Goal: Information Seeking & Learning: Learn about a topic

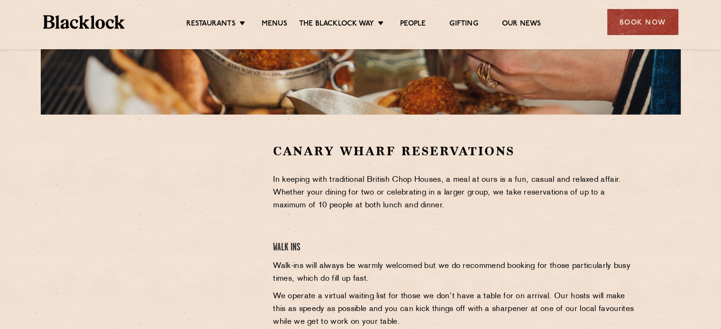
scroll to position [237, 0]
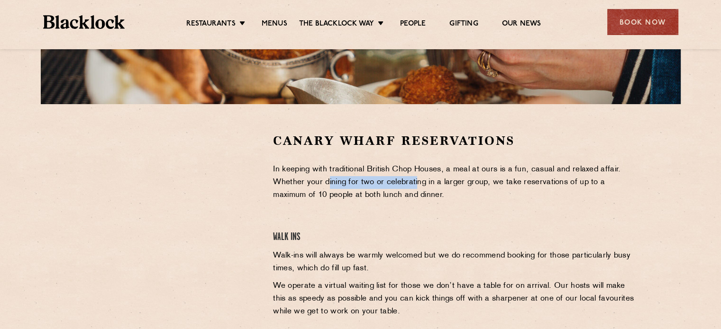
drag, startPoint x: 364, startPoint y: 179, endPoint x: 383, endPoint y: 200, distance: 28.2
click at [417, 185] on p "In keeping with traditional British Chop Houses, a meal at ours is a fun, casua…" at bounding box center [454, 182] width 363 height 38
click at [382, 200] on p "In keeping with traditional British Chop Houses, a meal at ours is a fun, casua…" at bounding box center [454, 182] width 363 height 38
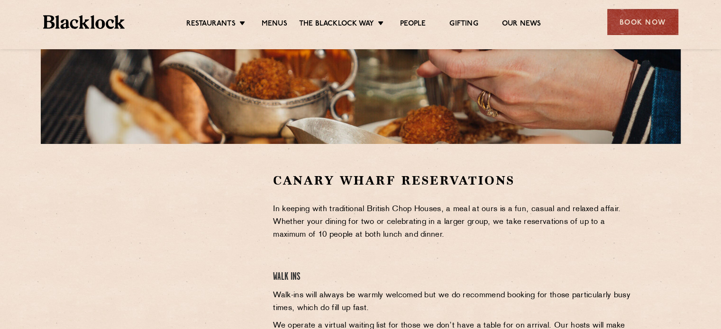
scroll to position [47, 0]
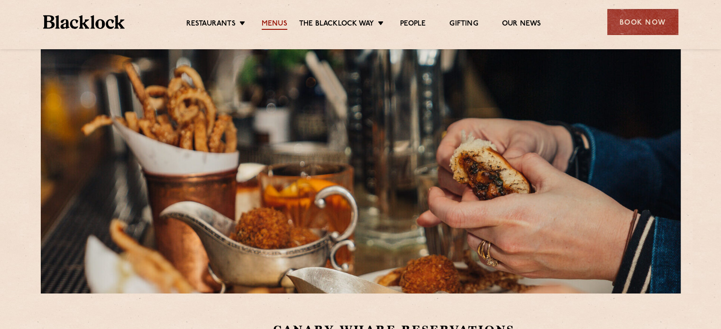
click at [275, 26] on link "Menus" at bounding box center [274, 24] width 26 height 10
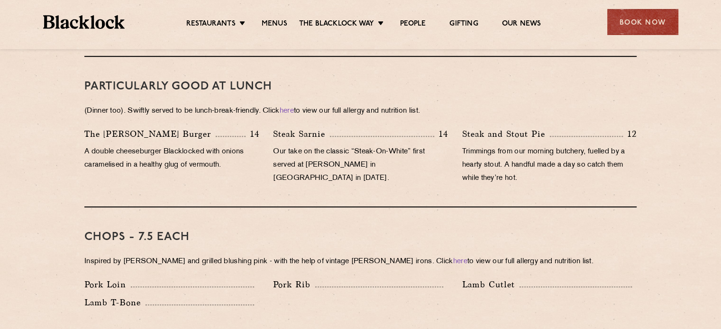
scroll to position [616, 0]
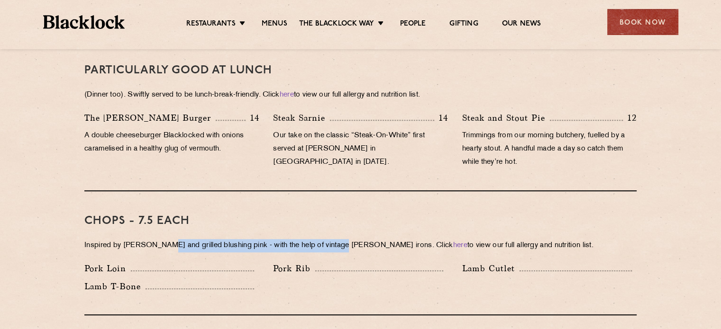
drag, startPoint x: 169, startPoint y: 234, endPoint x: 342, endPoint y: 229, distance: 172.5
click at [341, 239] on p "Inspired by [PERSON_NAME] and grilled blushing pink - with the help of vintage …" at bounding box center [360, 245] width 552 height 13
click at [343, 239] on p "Inspired by Joe Beef and grilled blushing pink - with the help of vintage Black…" at bounding box center [360, 245] width 552 height 13
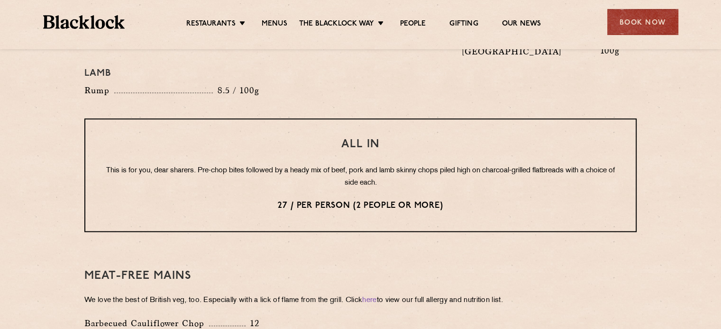
scroll to position [1184, 0]
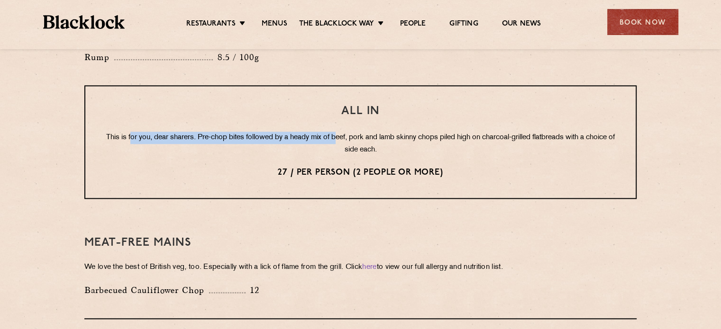
drag, startPoint x: 134, startPoint y: 113, endPoint x: 340, endPoint y: 106, distance: 206.2
click at [340, 132] on p "This is for you, dear sharers. Pre-chop bites followed by a heady mix of beef, …" at bounding box center [360, 144] width 512 height 25
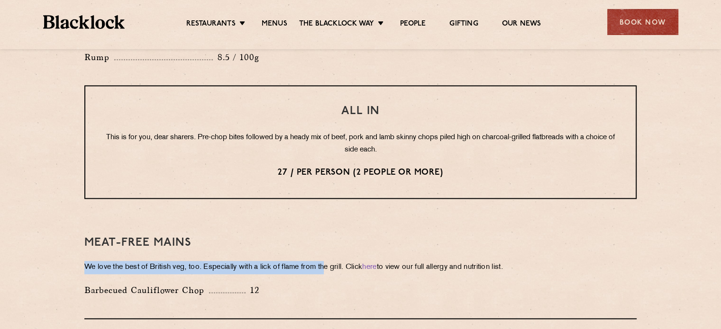
drag, startPoint x: 86, startPoint y: 243, endPoint x: 331, endPoint y: 241, distance: 244.9
click at [330, 261] on p "We love the best of British veg, too. Especially with a lick of flame from the …" at bounding box center [360, 267] width 552 height 13
click at [332, 261] on p "We love the best of British veg, too. Especially with a lick of flame from the …" at bounding box center [360, 267] width 552 height 13
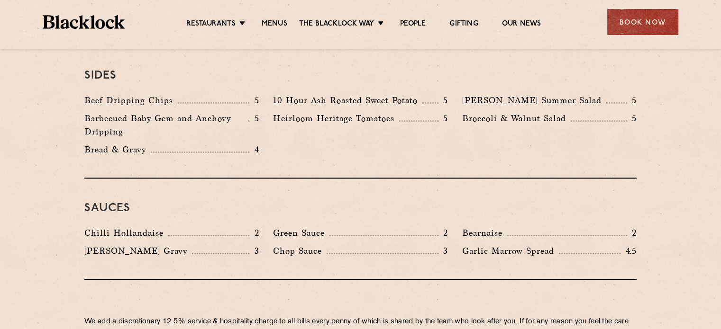
scroll to position [1469, 0]
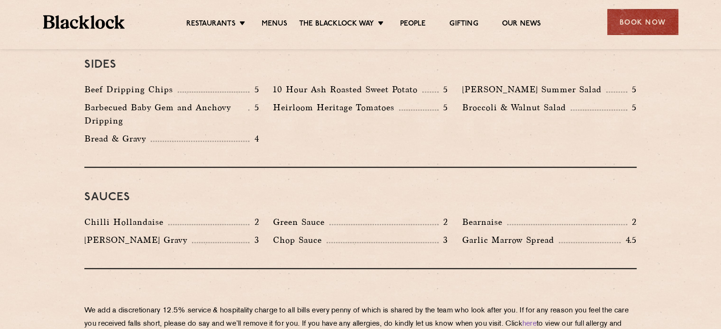
click at [308, 269] on div "We add a discretionary 12.5% service & hospitality charge to all bills every pe…" at bounding box center [360, 320] width 552 height 102
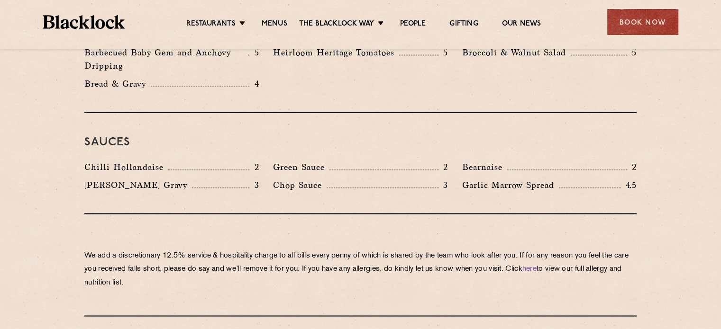
scroll to position [1611, 0]
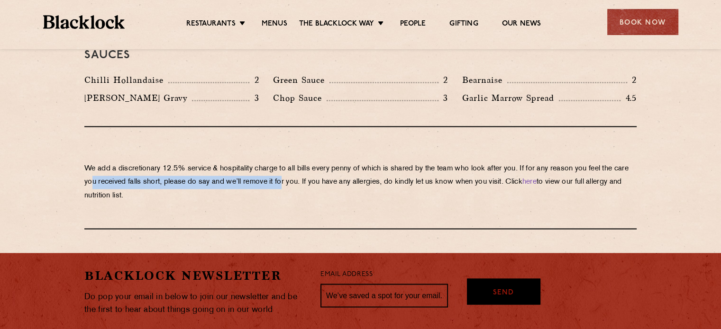
drag, startPoint x: 108, startPoint y: 156, endPoint x: 303, endPoint y: 150, distance: 195.3
click at [303, 162] on p "We add a discretionary 12.5% service & hospitality charge to all bills every pe…" at bounding box center [360, 182] width 552 height 40
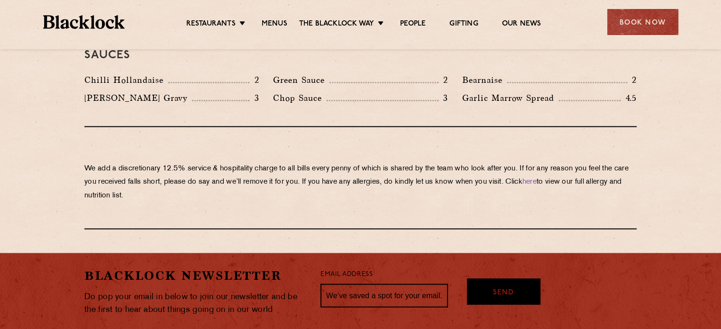
click at [307, 162] on p "We add a discretionary 12.5% service & hospitality charge to all bills every pe…" at bounding box center [360, 182] width 552 height 40
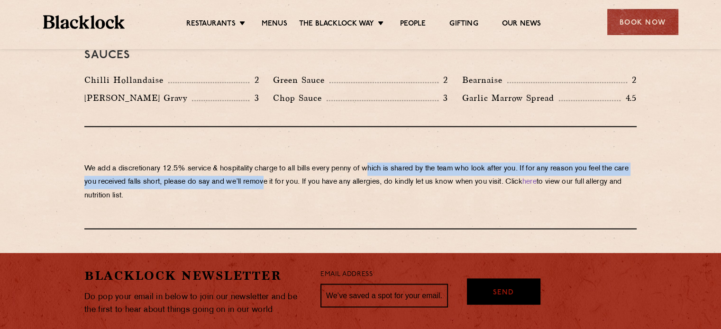
drag, startPoint x: 286, startPoint y: 155, endPoint x: 375, endPoint y: 147, distance: 89.9
click at [375, 162] on p "We add a discretionary 12.5% service & hospitality charge to all bills every pe…" at bounding box center [360, 182] width 552 height 40
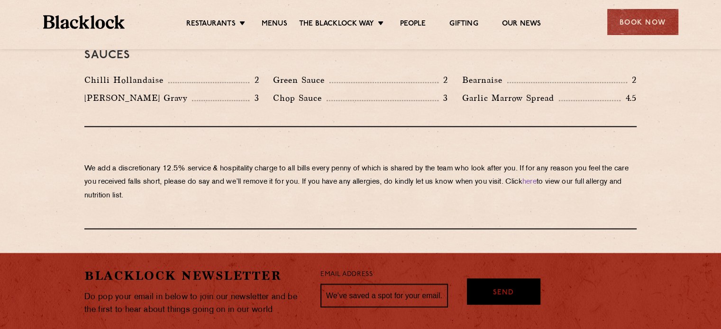
click at [416, 162] on p "We add a discretionary 12.5% service & hospitality charge to all bills every pe…" at bounding box center [360, 182] width 552 height 40
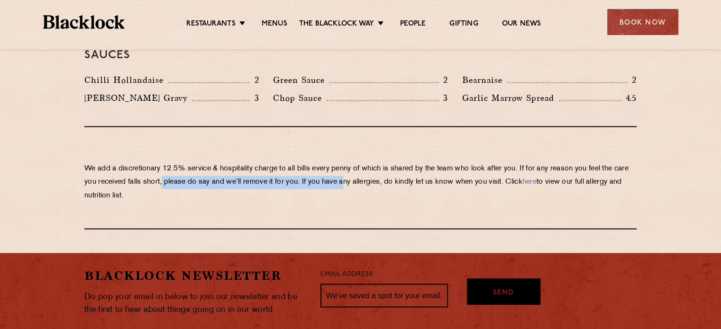
drag, startPoint x: 181, startPoint y: 155, endPoint x: 368, endPoint y: 155, distance: 187.1
click at [368, 162] on p "We add a discretionary 12.5% service & hospitality charge to all bills every pe…" at bounding box center [360, 182] width 552 height 40
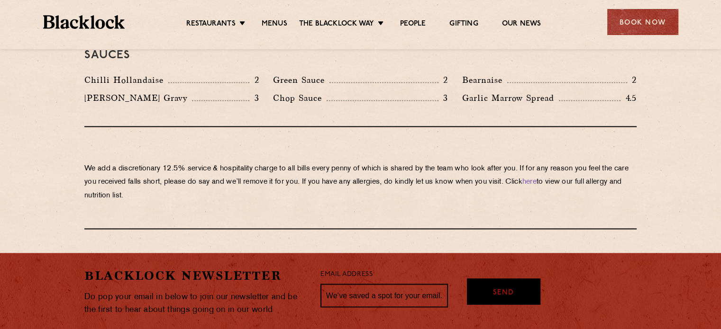
click at [368, 162] on p "We add a discretionary 12.5% service & hospitality charge to all bills every pe…" at bounding box center [360, 182] width 552 height 40
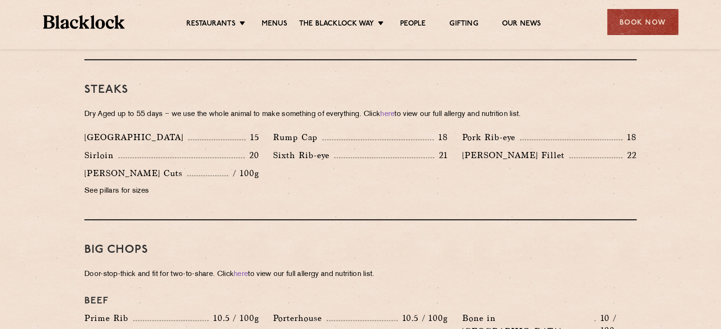
scroll to position [900, 0]
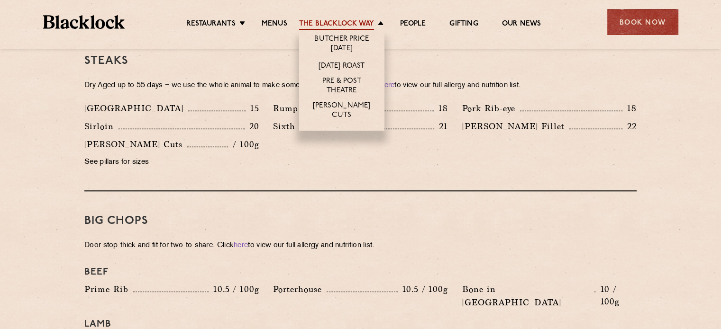
click at [360, 24] on link "The Blacklock Way" at bounding box center [336, 24] width 75 height 10
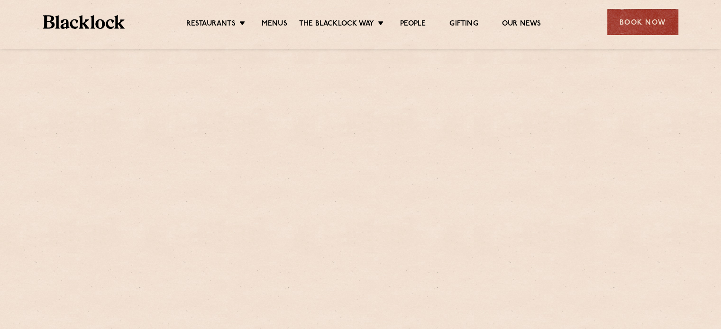
click at [0, 0] on link "Butcher Price [DATE]" at bounding box center [0, 0] width 0 height 0
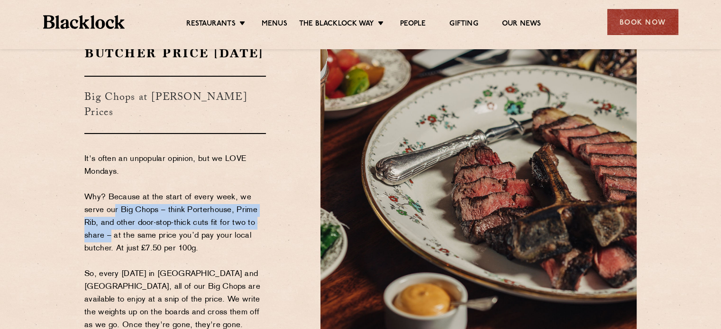
drag, startPoint x: 108, startPoint y: 208, endPoint x: 108, endPoint y: 232, distance: 24.2
click at [108, 232] on p "It's often an unpopular opinion, but we LOVE Mondays. Why? Because at the start…" at bounding box center [174, 274] width 181 height 243
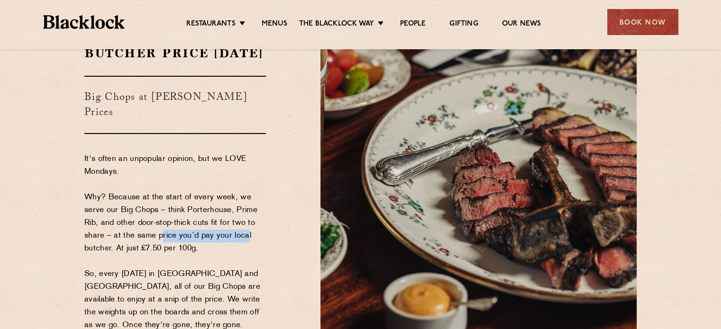
drag, startPoint x: 155, startPoint y: 233, endPoint x: 243, endPoint y: 235, distance: 87.2
click at [243, 235] on p "It's often an unpopular opinion, but we LOVE Mondays. Why? Because at the start…" at bounding box center [174, 274] width 181 height 243
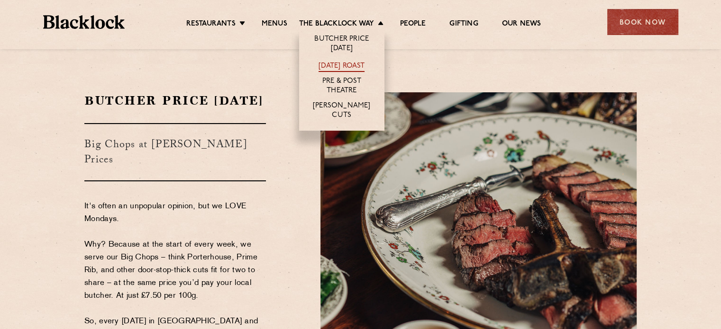
click at [349, 66] on link "[DATE] Roast" at bounding box center [341, 67] width 46 height 10
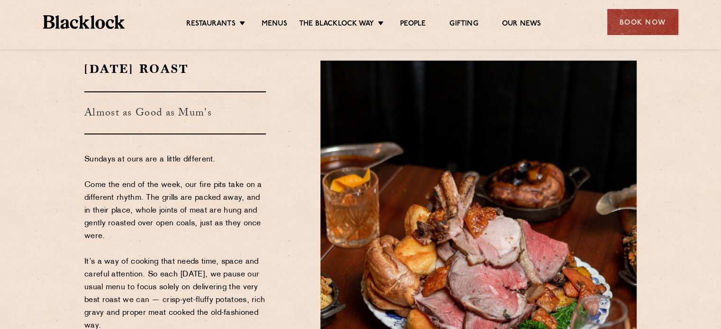
scroll to position [47, 0]
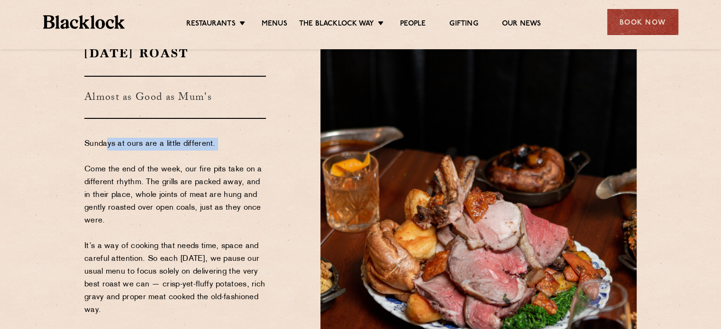
drag, startPoint x: 107, startPoint y: 147, endPoint x: 205, endPoint y: 153, distance: 98.3
click at [205, 153] on p "Sundays at ours are a little different. Come the end of the week, our fire pits…" at bounding box center [174, 253] width 181 height 230
click at [138, 186] on p "Sundays at ours are a little different. Come the end of the week, our fire pits…" at bounding box center [174, 253] width 181 height 230
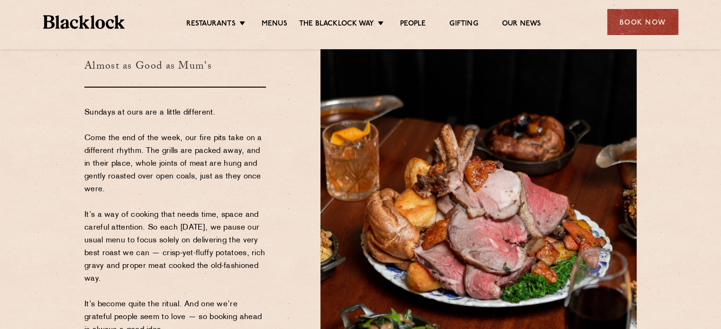
scroll to position [95, 0]
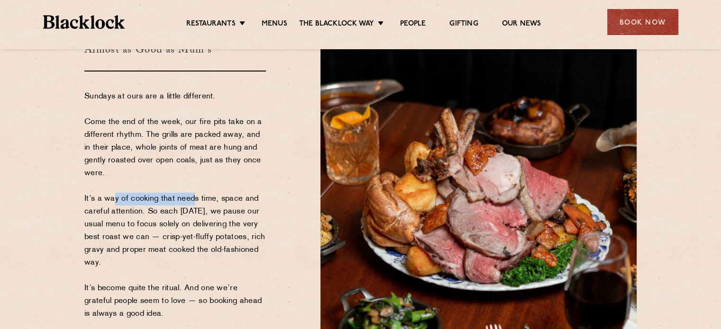
drag, startPoint x: 108, startPoint y: 197, endPoint x: 189, endPoint y: 203, distance: 81.7
click at [189, 203] on p "Sundays at ours are a little different. Come the end of the week, our fire pits…" at bounding box center [174, 205] width 181 height 230
drag, startPoint x: 125, startPoint y: 212, endPoint x: 213, endPoint y: 212, distance: 88.1
click at [213, 212] on p "Sundays at ours are a little different. Come the end of the week, our fire pits…" at bounding box center [174, 205] width 181 height 230
drag, startPoint x: 120, startPoint y: 228, endPoint x: 220, endPoint y: 224, distance: 99.6
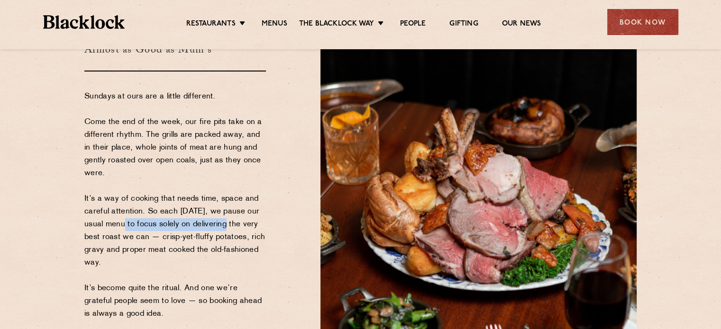
click at [220, 224] on p "Sundays at ours are a little different. Come the end of the week, our fire pits…" at bounding box center [174, 205] width 181 height 230
click at [244, 231] on p "Sundays at ours are a little different. Come the end of the week, our fire pits…" at bounding box center [174, 205] width 181 height 230
drag, startPoint x: 102, startPoint y: 240, endPoint x: 203, endPoint y: 235, distance: 101.0
click at [197, 236] on p "Sundays at ours are a little different. Come the end of the week, our fire pits…" at bounding box center [174, 205] width 181 height 230
click at [223, 234] on p "Sundays at ours are a little different. Come the end of the week, our fire pits…" at bounding box center [174, 205] width 181 height 230
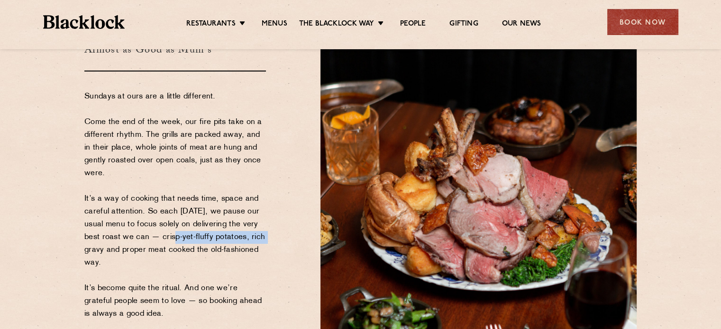
drag, startPoint x: 171, startPoint y: 234, endPoint x: 266, endPoint y: 234, distance: 95.7
click at [266, 234] on div "Sunday Roast Almost as Good as Mum's Sundays at ours are a little different. Co…" at bounding box center [195, 179] width 236 height 363
drag, startPoint x: 179, startPoint y: 252, endPoint x: 156, endPoint y: 253, distance: 22.8
click at [179, 253] on p "Sundays at ours are a little different. Come the end of the week, our fire pits…" at bounding box center [174, 205] width 181 height 230
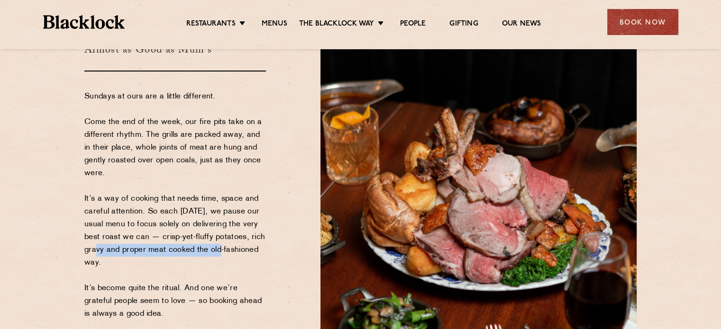
drag, startPoint x: 93, startPoint y: 254, endPoint x: 218, endPoint y: 247, distance: 125.2
click at [218, 247] on p "Sundays at ours are a little different. Come the end of the week, our fire pits…" at bounding box center [174, 205] width 181 height 230
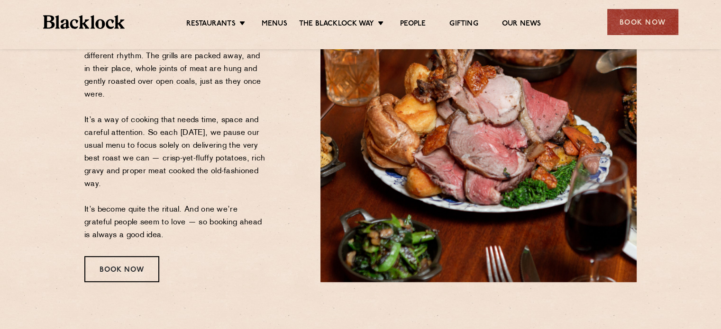
scroll to position [189, 0]
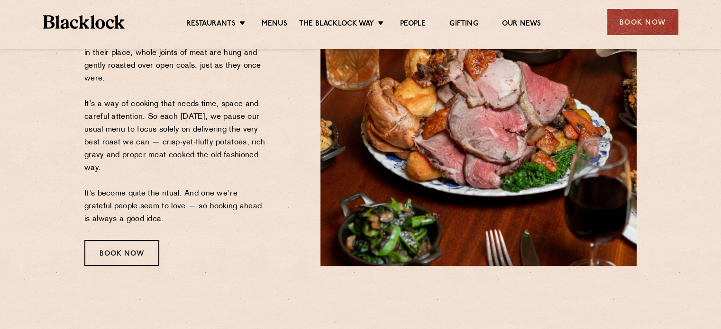
click at [218, 247] on div "Book Now" at bounding box center [174, 253] width 181 height 26
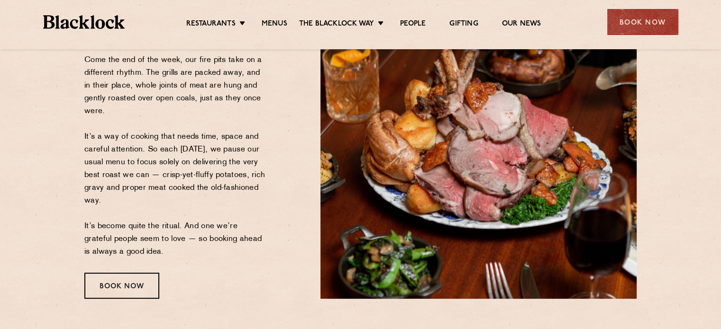
scroll to position [142, 0]
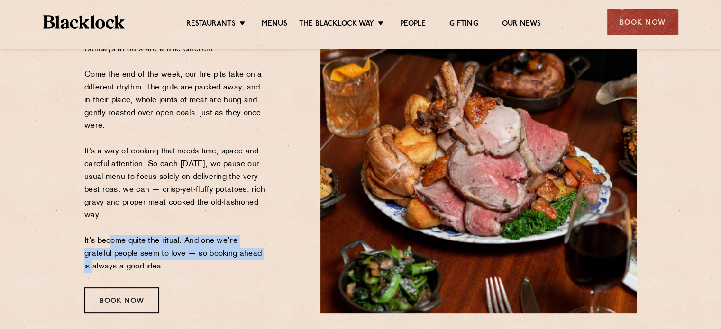
drag, startPoint x: 104, startPoint y: 238, endPoint x: 241, endPoint y: 251, distance: 137.5
click at [241, 251] on p "Sundays at ours are a little different. Come the end of the week, our fire pits…" at bounding box center [174, 158] width 181 height 230
click at [163, 256] on p "Sundays at ours are a little different. Come the end of the week, our fire pits…" at bounding box center [174, 158] width 181 height 230
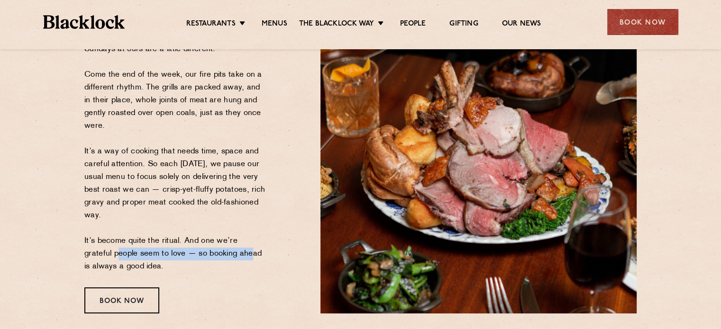
drag, startPoint x: 83, startPoint y: 258, endPoint x: 221, endPoint y: 253, distance: 137.4
click at [221, 254] on div "Sunday Roast Almost as Good as Mum's Sundays at ours are a little different. Co…" at bounding box center [195, 131] width 236 height 363
click at [222, 253] on p "Sundays at ours are a little different. Come the end of the week, our fire pits…" at bounding box center [174, 158] width 181 height 230
click at [91, 266] on p "Sundays at ours are a little different. Come the end of the week, our fire pits…" at bounding box center [174, 158] width 181 height 230
drag, startPoint x: 86, startPoint y: 267, endPoint x: 167, endPoint y: 264, distance: 81.5
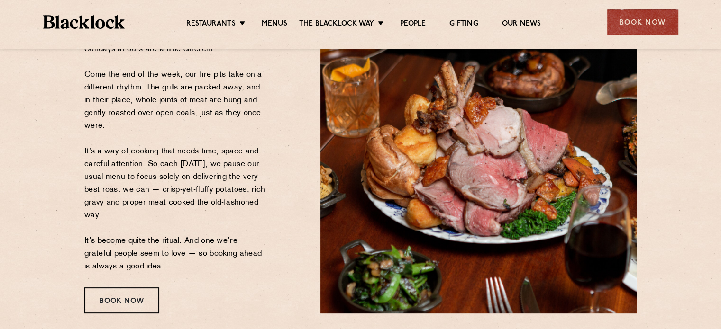
click at [165, 264] on p "Sundays at ours are a little different. Come the end of the week, our fire pits…" at bounding box center [174, 158] width 181 height 230
click at [237, 252] on p "Sundays at ours are a little different. Come the end of the week, our fire pits…" at bounding box center [174, 158] width 181 height 230
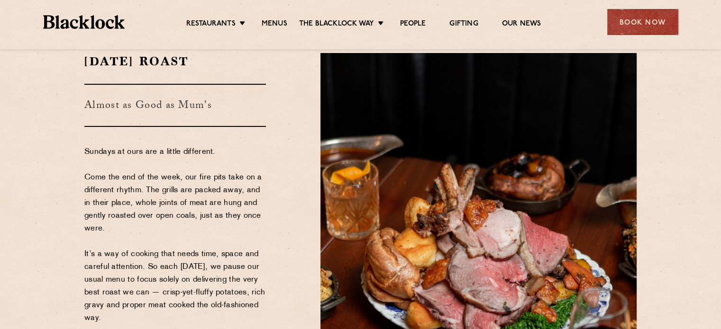
scroll to position [0, 0]
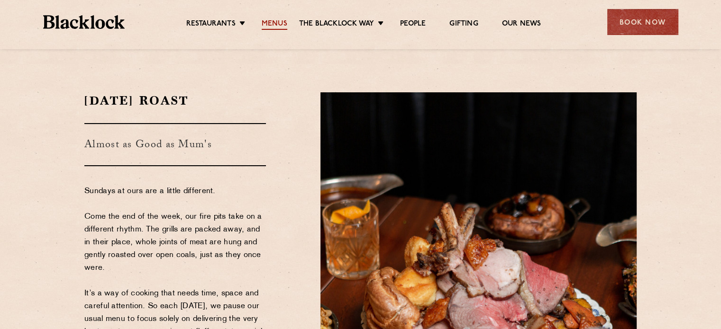
click at [262, 25] on link "Menus" at bounding box center [274, 24] width 26 height 10
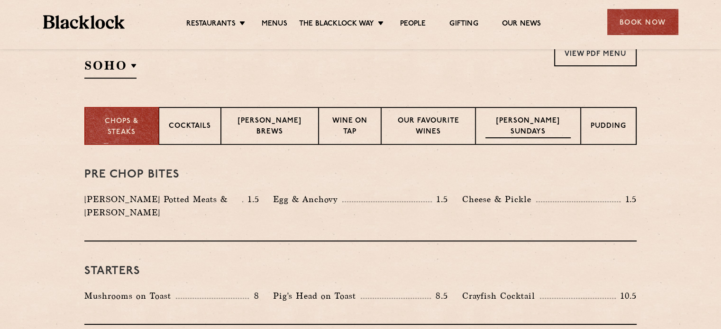
click at [550, 109] on div "Blacklock Sundays" at bounding box center [527, 126] width 105 height 38
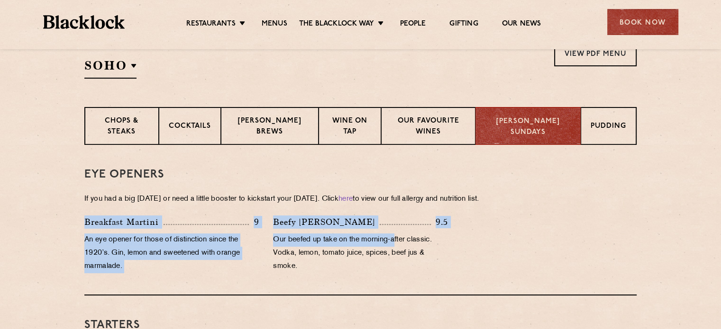
drag, startPoint x: 86, startPoint y: 225, endPoint x: 397, endPoint y: 231, distance: 311.3
click at [397, 231] on div "Breakfast Martini 9 An eye opener for those of distinction since the 1920’s. Gi…" at bounding box center [360, 247] width 566 height 63
click at [369, 239] on p "Our beefed up take on the morning-after classic. Vodka, lemon, tomato juice, sp…" at bounding box center [360, 254] width 174 height 40
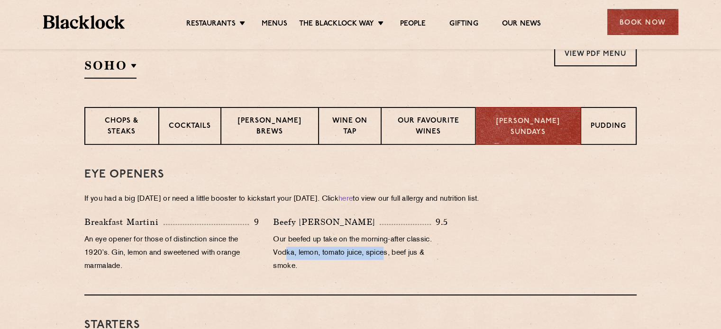
drag, startPoint x: 284, startPoint y: 254, endPoint x: 384, endPoint y: 255, distance: 100.0
click at [384, 255] on p "Our beefed up take on the morning-after classic. Vodka, lemon, tomato juice, sp…" at bounding box center [360, 254] width 174 height 40
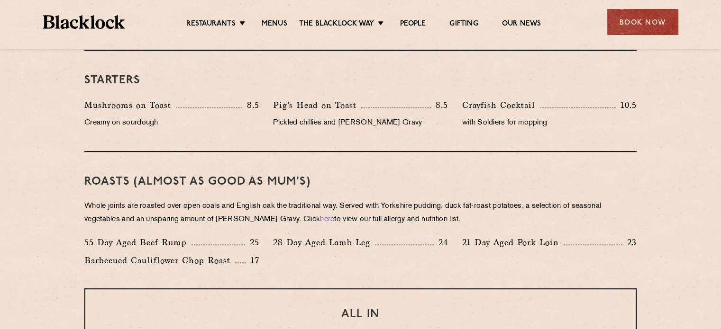
scroll to position [663, 0]
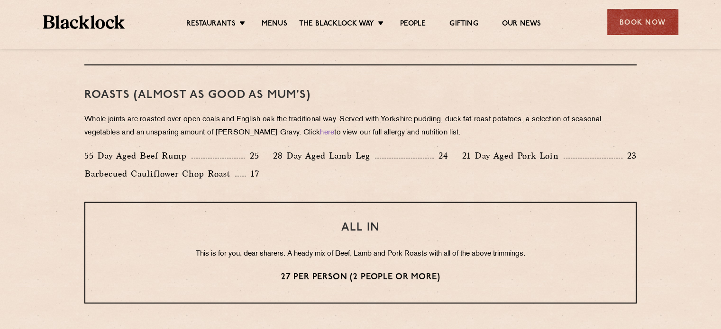
click at [324, 166] on div "28 Day Aged Lamb Leg 24" at bounding box center [360, 158] width 189 height 18
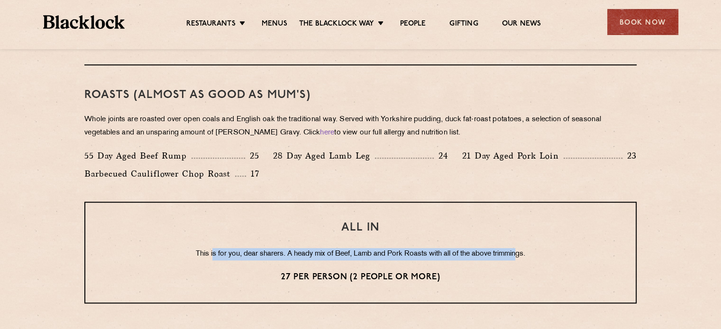
drag, startPoint x: 208, startPoint y: 258, endPoint x: 520, endPoint y: 249, distance: 311.8
click at [520, 249] on p "This is for you, dear sharers. A heady mix of Beef, Lamb and Pork Roasts with a…" at bounding box center [360, 254] width 512 height 12
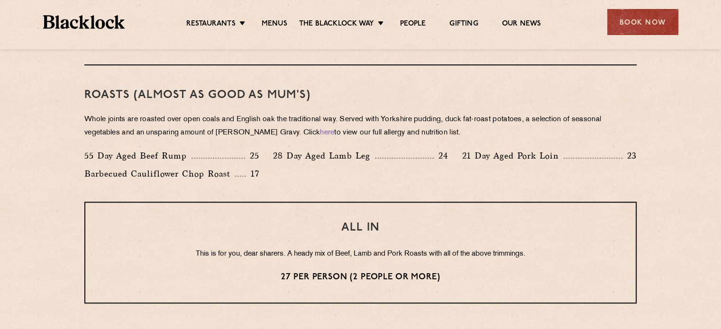
click at [522, 257] on p "This is for you, dear sharers. A heady mix of Beef, Lamb and Pork Roasts with a…" at bounding box center [360, 254] width 512 height 12
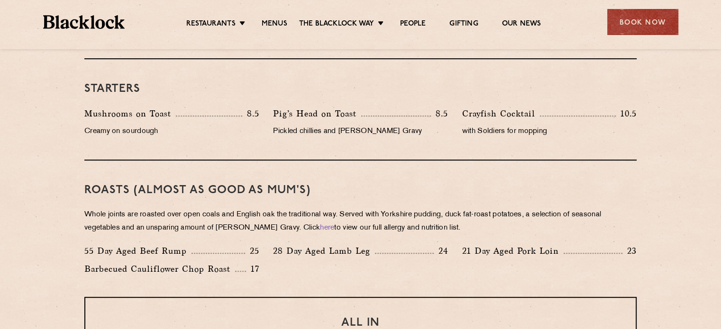
scroll to position [568, 0]
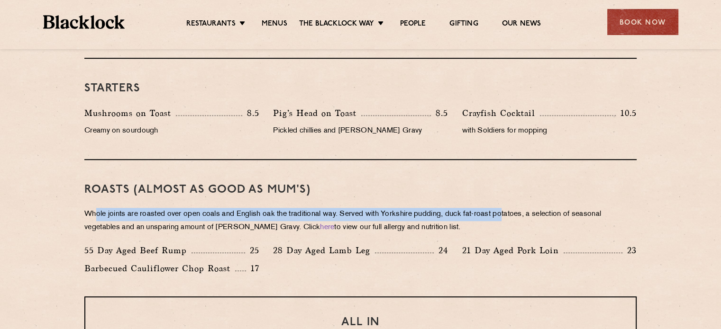
drag, startPoint x: 98, startPoint y: 210, endPoint x: 507, endPoint y: 207, distance: 409.8
click at [507, 207] on div "Roasts (Almost as good as Mum's) Whole joints are roasted over open coals and E…" at bounding box center [360, 228] width 552 height 136
click at [502, 207] on div "Roasts (Almost as good as Mum's) Whole joints are roasted over open coals and E…" at bounding box center [360, 228] width 552 height 136
click at [433, 216] on p "Whole joints are roasted over open coals and English oak the traditional way. S…" at bounding box center [360, 221] width 552 height 27
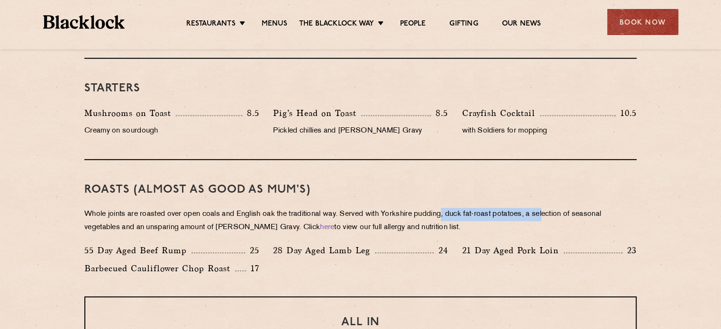
drag, startPoint x: 445, startPoint y: 215, endPoint x: 551, endPoint y: 214, distance: 106.1
click at [551, 214] on p "Whole joints are roasted over open coals and English oak the traditional way. S…" at bounding box center [360, 221] width 552 height 27
click at [577, 212] on p "Whole joints are roasted over open coals and English oak the traditional way. S…" at bounding box center [360, 221] width 552 height 27
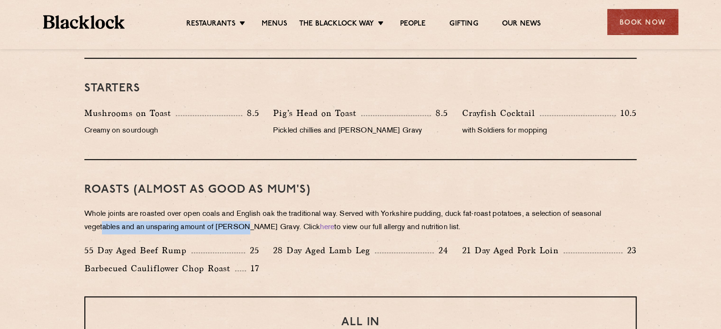
drag, startPoint x: 102, startPoint y: 227, endPoint x: 241, endPoint y: 230, distance: 138.3
click at [241, 230] on p "Whole joints are roasted over open coals and English oak the traditional way. S…" at bounding box center [360, 221] width 552 height 27
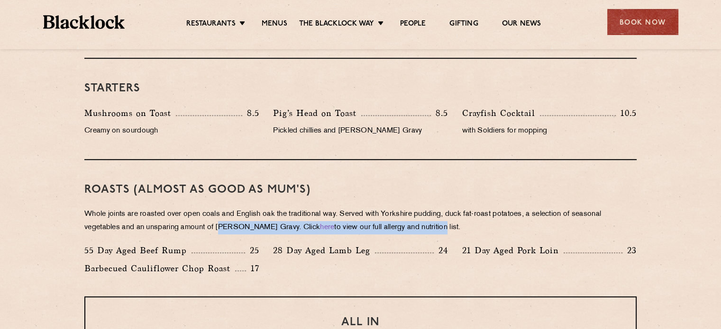
drag, startPoint x: 221, startPoint y: 231, endPoint x: 425, endPoint y: 225, distance: 203.8
click at [425, 225] on p "Whole joints are roasted over open coals and English oak the traditional way. S…" at bounding box center [360, 221] width 552 height 27
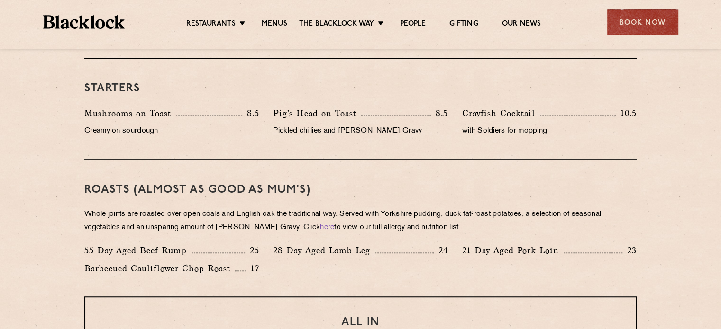
click at [127, 271] on p "Barbecued Cauliflower Chop Roast" at bounding box center [159, 268] width 151 height 13
click at [85, 246] on p "55 Day Aged Beef Rump" at bounding box center [137, 250] width 107 height 13
drag, startPoint x: 83, startPoint y: 248, endPoint x: 261, endPoint y: 252, distance: 178.2
click at [261, 252] on div "55 Day Aged Beef Rump 25" at bounding box center [171, 253] width 189 height 18
click at [161, 273] on p "Barbecued Cauliflower Chop Roast" at bounding box center [159, 268] width 151 height 13
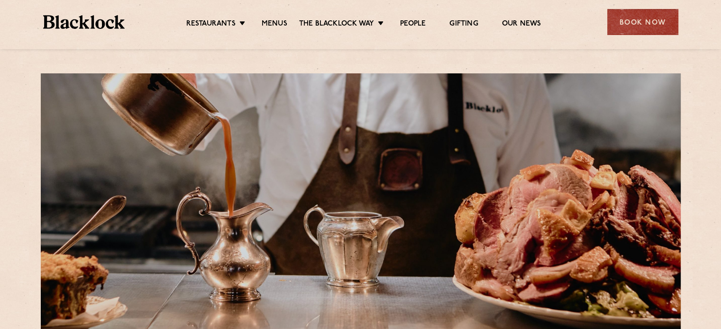
scroll to position [47, 0]
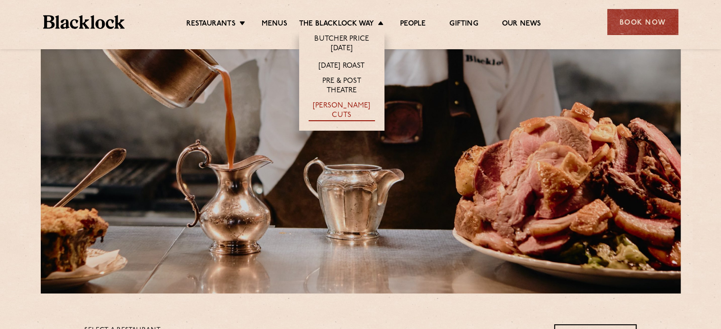
click at [341, 106] on link "[PERSON_NAME] Cuts" at bounding box center [341, 111] width 66 height 20
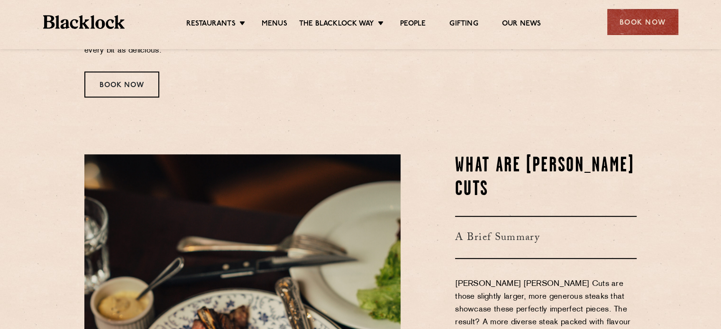
scroll to position [204, 0]
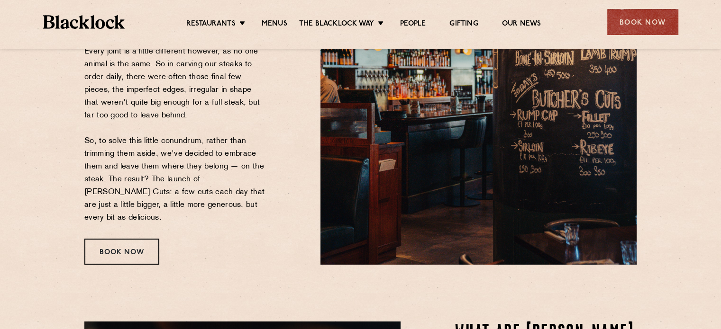
click at [271, 31] on div "Restaurants [GEOGRAPHIC_DATA] [GEOGRAPHIC_DATA] [GEOGRAPHIC_DATA] [GEOGRAPHIC_D…" at bounding box center [360, 21] width 663 height 42
click at [277, 27] on link "Menus" at bounding box center [274, 24] width 26 height 10
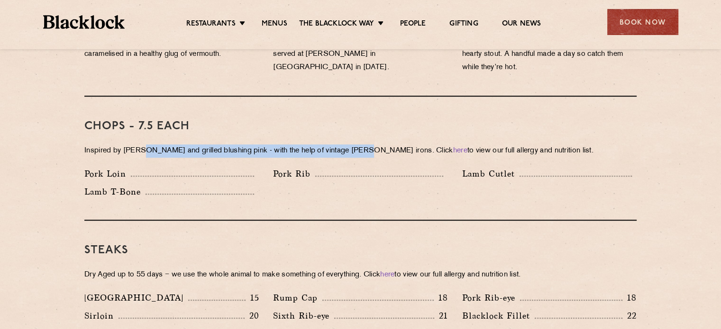
drag, startPoint x: 142, startPoint y: 138, endPoint x: 359, endPoint y: 139, distance: 217.4
click at [359, 144] on p "Inspired by [PERSON_NAME] and grilled blushing pink - with the help of vintage …" at bounding box center [360, 150] width 552 height 13
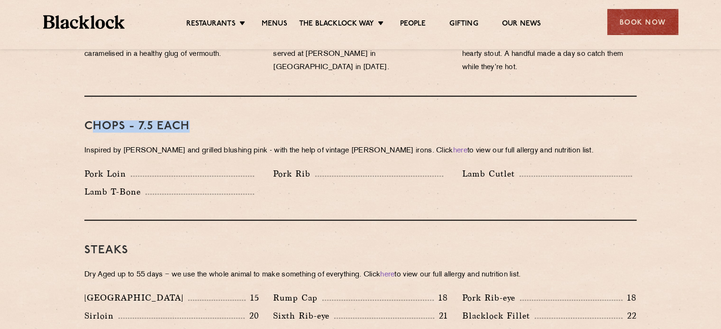
drag, startPoint x: 91, startPoint y: 114, endPoint x: 199, endPoint y: 113, distance: 108.5
click at [199, 120] on h3 "Chops - 7.5 each" at bounding box center [360, 126] width 552 height 12
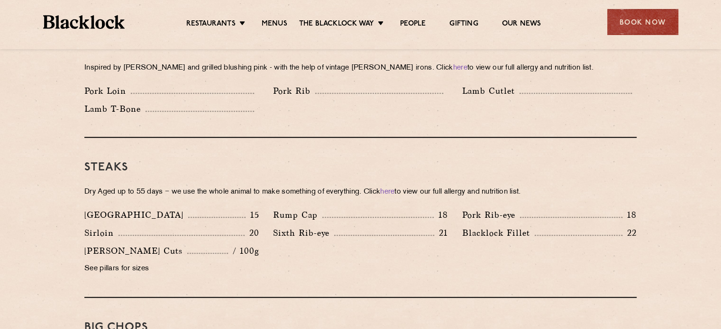
scroll to position [805, 0]
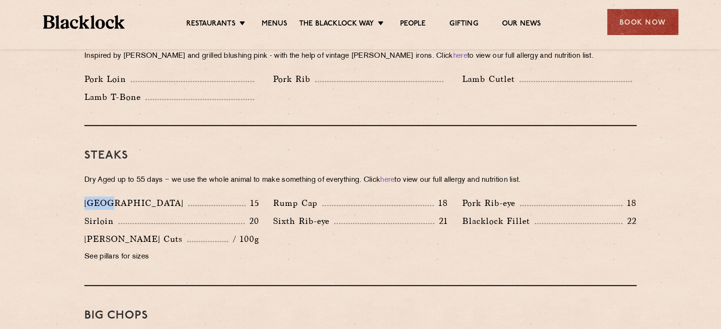
drag, startPoint x: 86, startPoint y: 188, endPoint x: 110, endPoint y: 188, distance: 24.2
click at [110, 197] on p "[GEOGRAPHIC_DATA]" at bounding box center [136, 203] width 104 height 13
click at [121, 251] on p "See pillars for sizes" at bounding box center [171, 257] width 174 height 13
click at [91, 251] on p "See pillars for sizes" at bounding box center [171, 257] width 174 height 13
drag, startPoint x: 75, startPoint y: 247, endPoint x: 159, endPoint y: 244, distance: 83.9
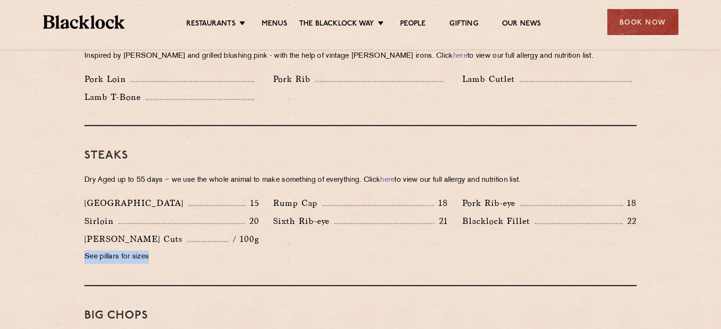
click at [142, 251] on p "See pillars for sizes" at bounding box center [171, 257] width 174 height 13
drag, startPoint x: 142, startPoint y: 247, endPoint x: 107, endPoint y: 252, distance: 35.4
click at [107, 252] on div "[PERSON_NAME] Cuts / 100g See pillars for sizes" at bounding box center [171, 251] width 189 height 36
click at [111, 252] on div "[PERSON_NAME] Cuts / 100g See pillars for sizes" at bounding box center [171, 251] width 189 height 36
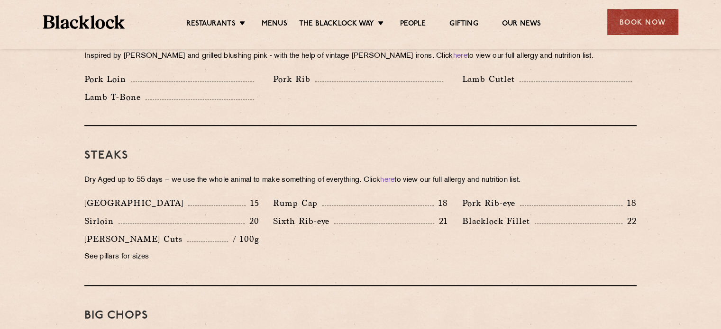
click at [264, 197] on div "[GEOGRAPHIC_DATA] 15" at bounding box center [171, 206] width 189 height 18
drag, startPoint x: 250, startPoint y: 185, endPoint x: 260, endPoint y: 188, distance: 10.9
click at [260, 197] on div "[GEOGRAPHIC_DATA] 15" at bounding box center [171, 206] width 189 height 18
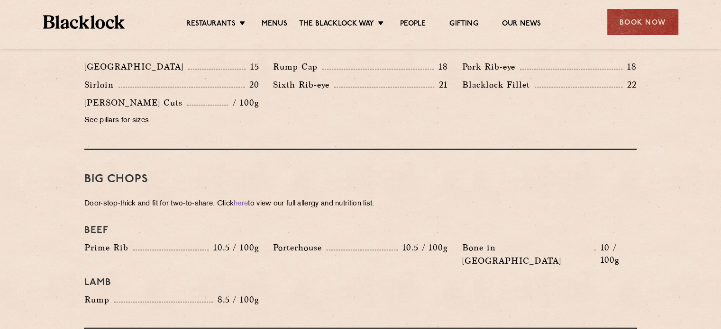
scroll to position [1042, 0]
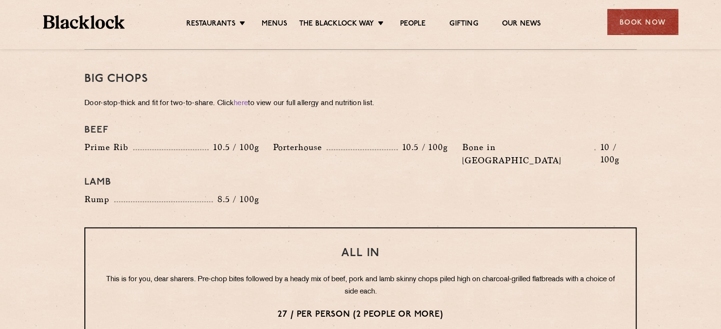
click at [289, 227] on div "All In This is for you, dear sharers. Pre-chop bites followed by a heady mix of…" at bounding box center [360, 284] width 552 height 114
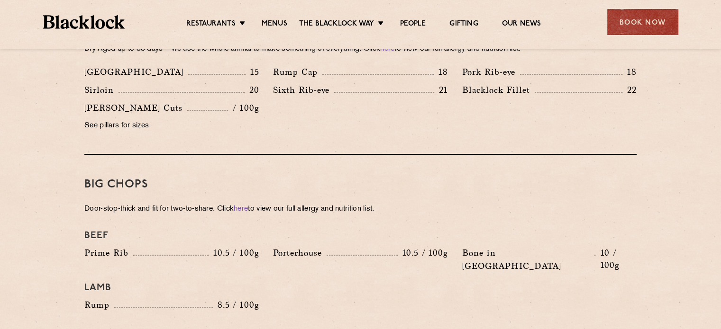
scroll to position [995, 0]
